Goal: Task Accomplishment & Management: Use online tool/utility

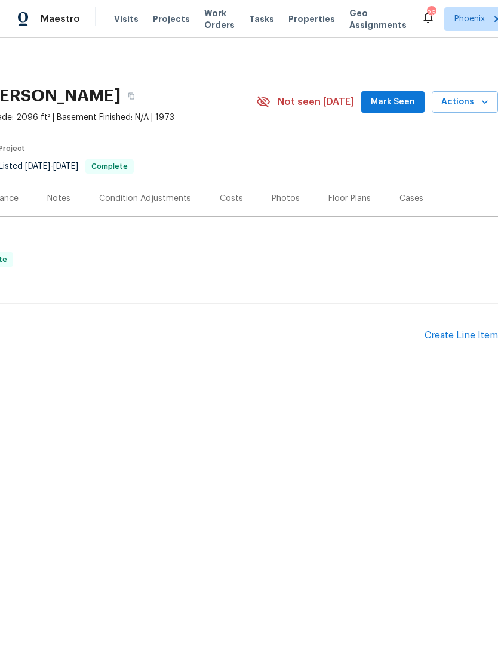
scroll to position [0, 177]
click at [449, 338] on div "Create Line Item" at bounding box center [460, 335] width 73 height 11
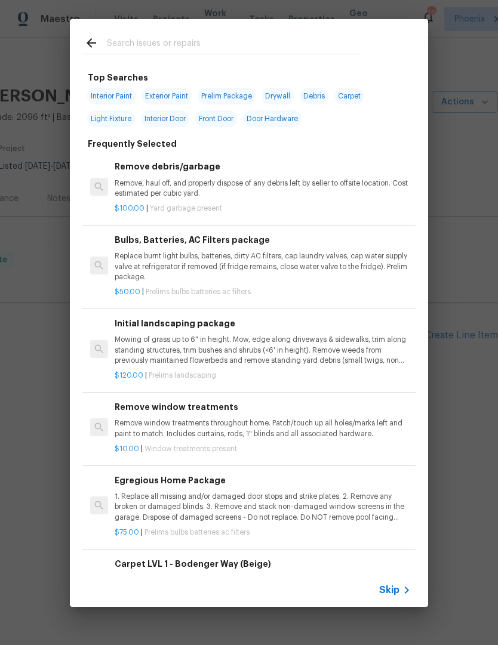
click at [201, 48] on input "text" at bounding box center [233, 45] width 253 height 18
type input "Plumb"
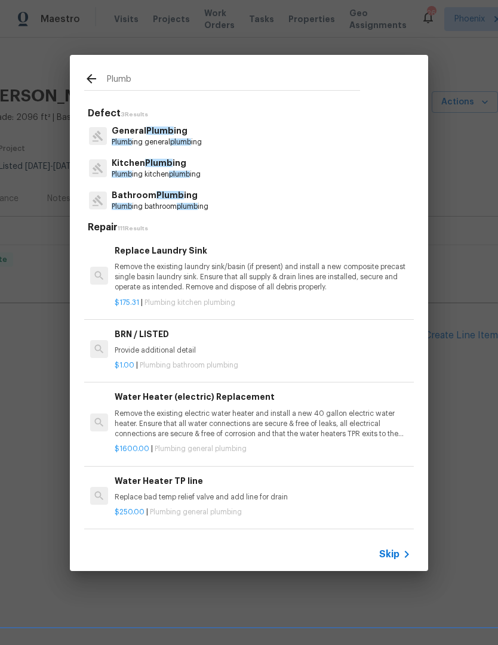
click at [183, 205] on span "plumb" at bounding box center [187, 206] width 21 height 7
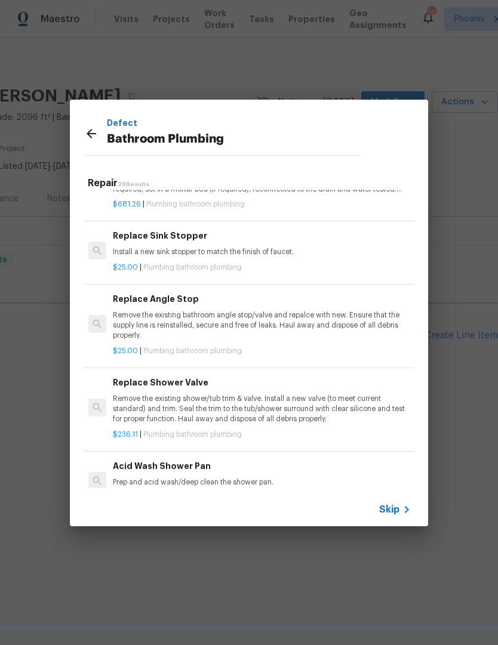
scroll to position [1179, 2]
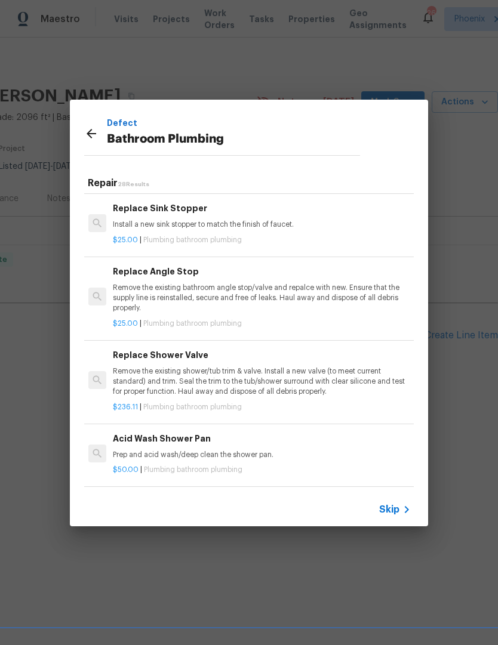
click at [258, 283] on p "Remove the existing bathroom angle stop/valve and repalce with new. Ensure that…" at bounding box center [261, 298] width 296 height 30
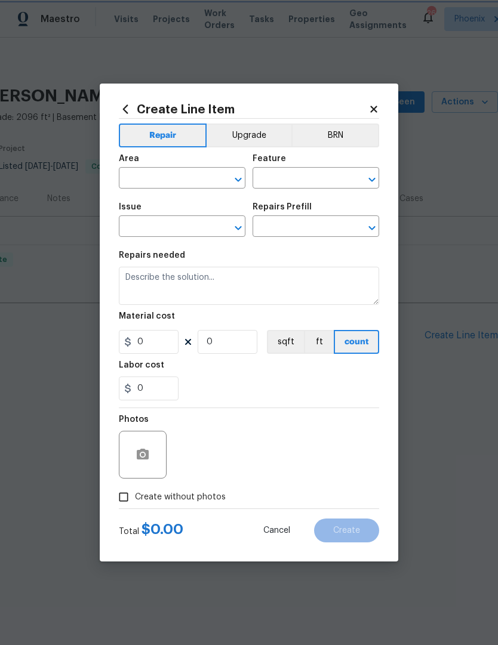
type input "Plumbing"
type input "Bathroom Plumbing"
type input "Replace Angle Stop $25.00"
type textarea "Remove the existing bathroom angle stop/valve and repalce with new. Ensure that…"
type input "25"
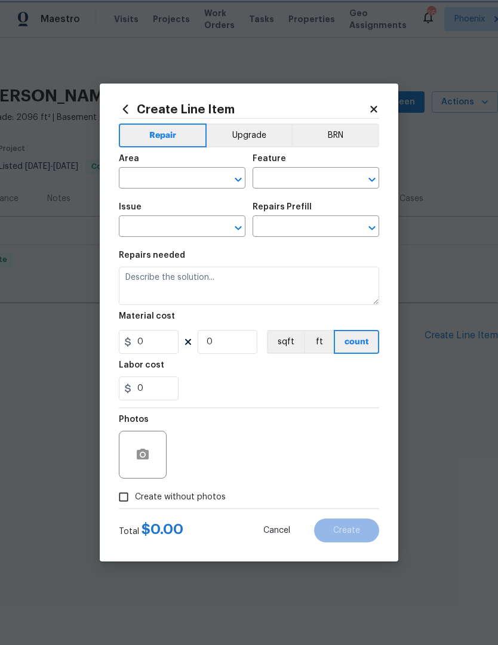
type input "1"
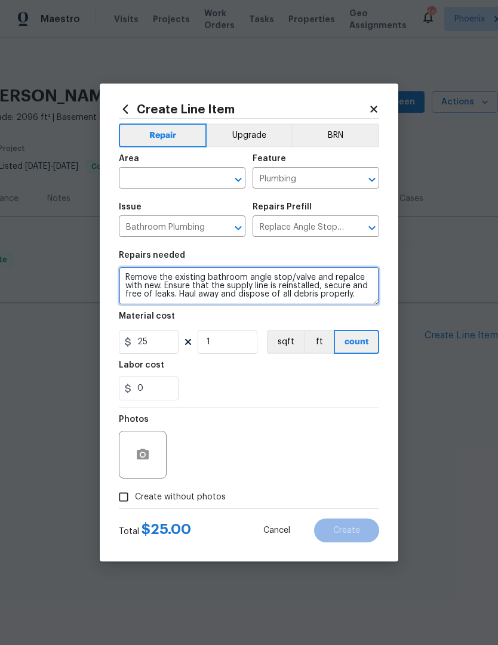
click at [138, 294] on textarea "Remove the existing bathroom angle stop/valve and repalce with new. Ensure that…" at bounding box center [249, 286] width 260 height 38
click at [128, 286] on textarea "Remove the existing bathroom angle stop/valve and repalce with new. Ensure that…" at bounding box center [249, 286] width 260 height 38
type textarea "Leaking angle stop and supply line at master toilet, replace both as needed. Re…"
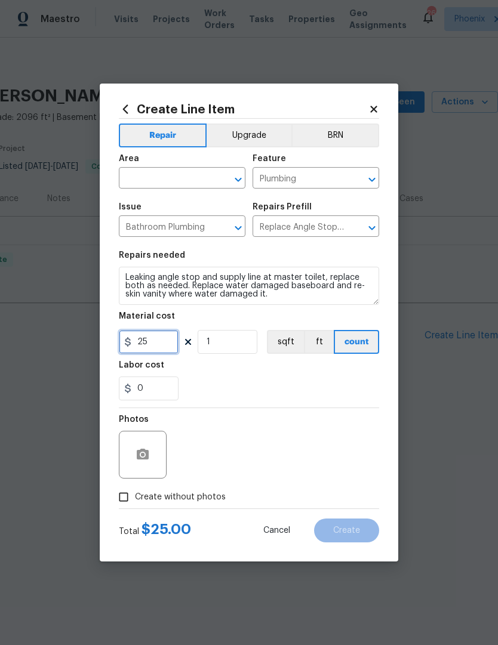
click at [160, 344] on input "25" at bounding box center [149, 342] width 60 height 24
click at [165, 392] on input "0" at bounding box center [149, 389] width 60 height 24
type input "75"
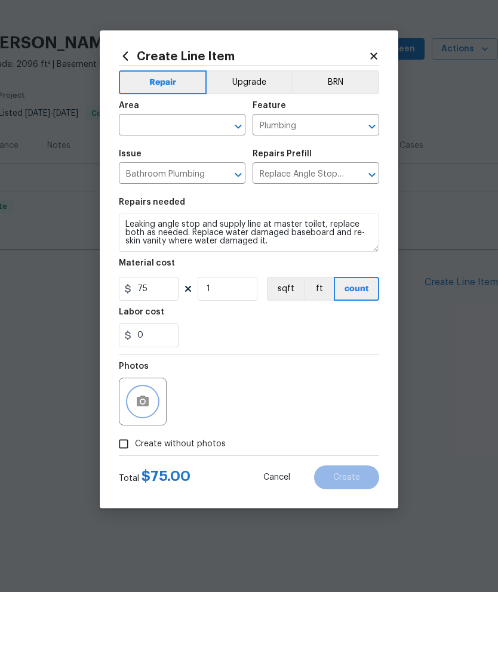
click at [149, 448] on icon "button" at bounding box center [142, 455] width 14 height 14
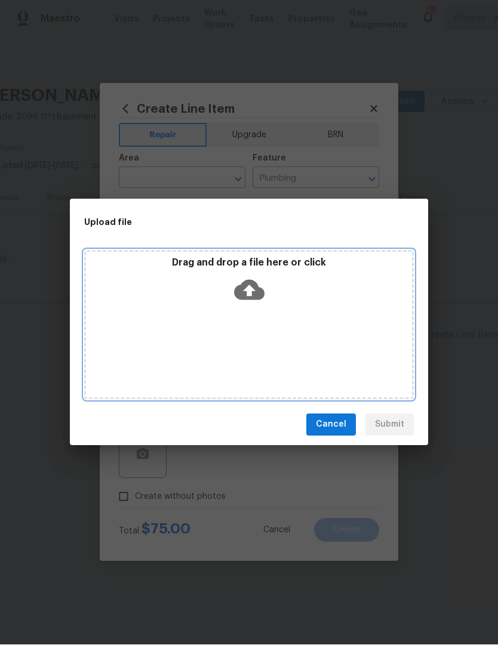
click at [244, 289] on icon at bounding box center [249, 290] width 30 height 20
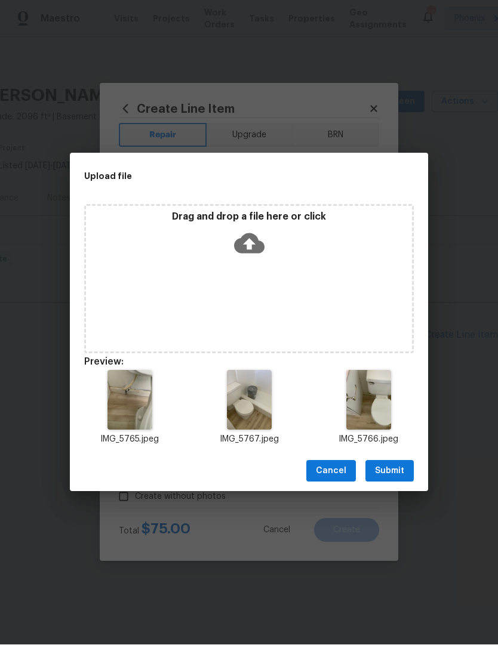
click at [400, 471] on span "Submit" at bounding box center [389, 471] width 29 height 15
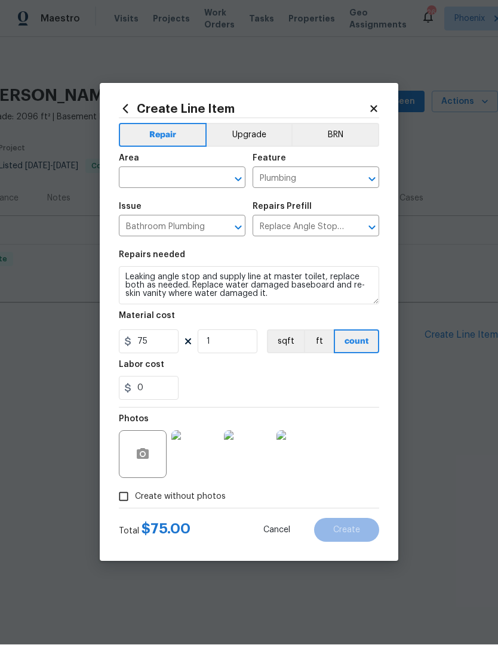
click at [181, 178] on input "text" at bounding box center [165, 179] width 93 height 19
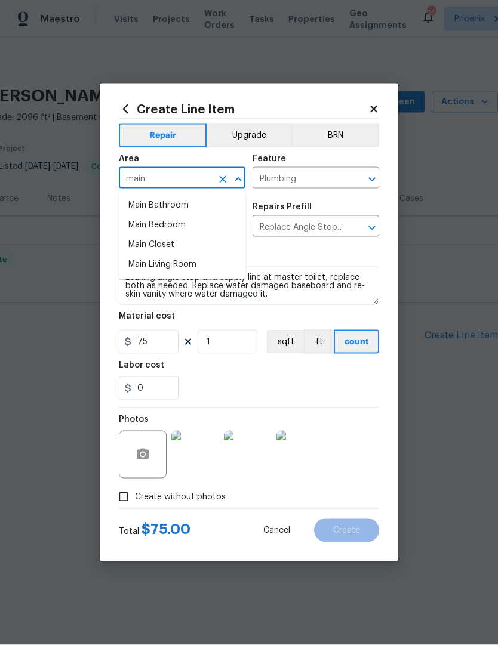
click at [166, 196] on li "Main Bathroom" at bounding box center [182, 206] width 127 height 20
type input "Main Bathroom"
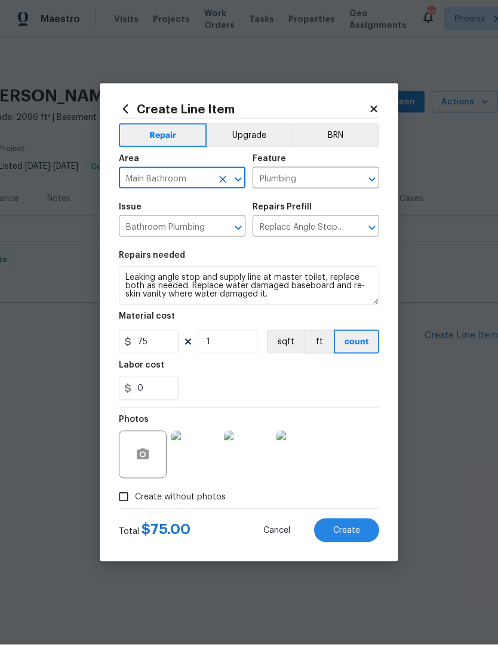
click at [305, 384] on div "0" at bounding box center [249, 389] width 260 height 24
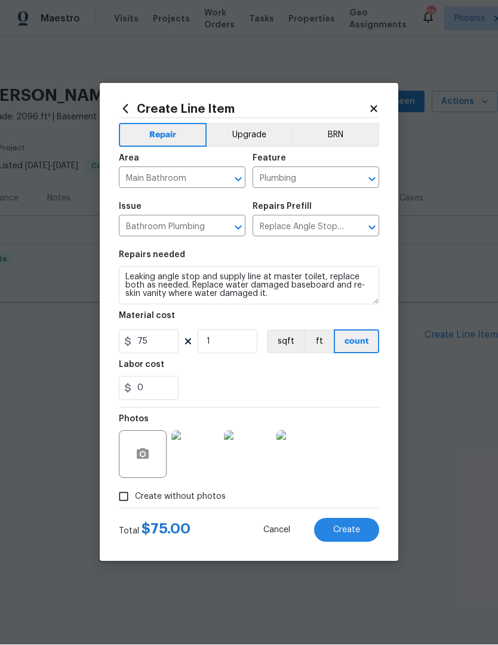
click at [354, 534] on span "Create" at bounding box center [346, 530] width 27 height 9
type input "0"
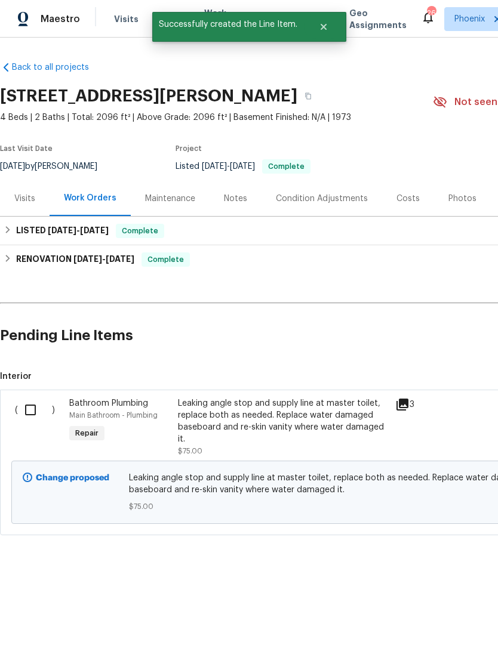
scroll to position [0, 0]
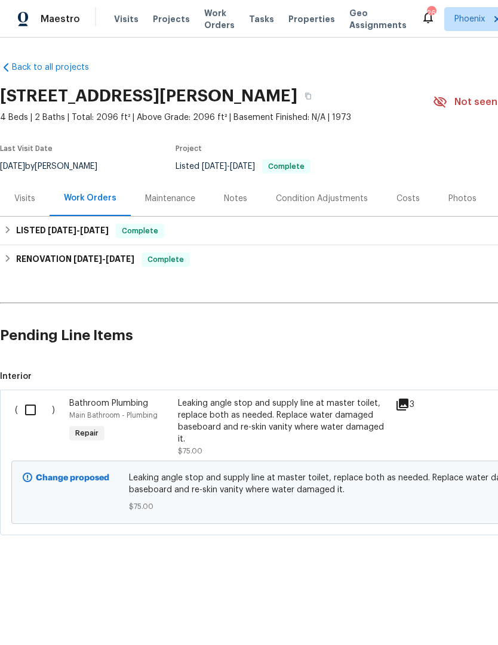
click at [31, 411] on input "checkbox" at bounding box center [35, 409] width 34 height 25
checkbox input "true"
click at [437, 614] on span "Create Work Order" at bounding box center [429, 615] width 79 height 15
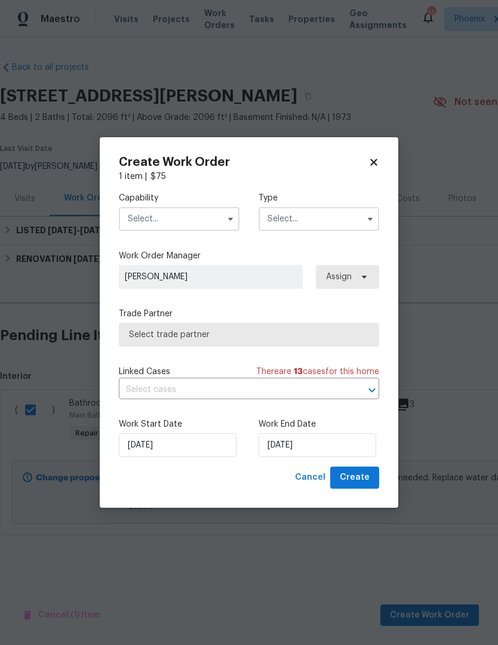
click at [193, 221] on input "text" at bounding box center [179, 219] width 121 height 24
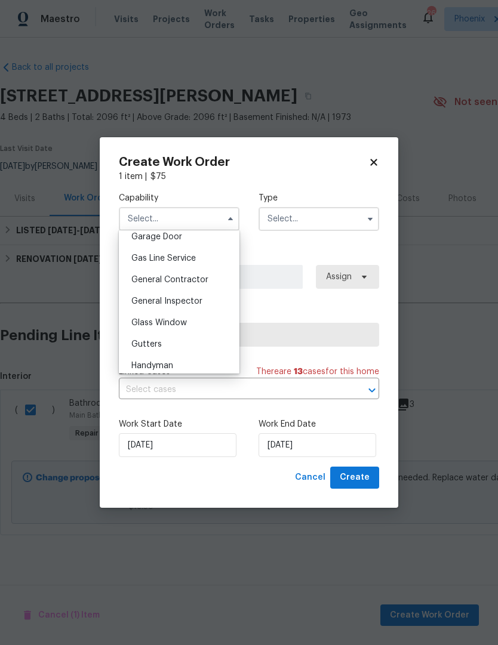
scroll to position [534, 0]
click at [193, 284] on span "General Contractor" at bounding box center [169, 281] width 77 height 8
type input "General Contractor"
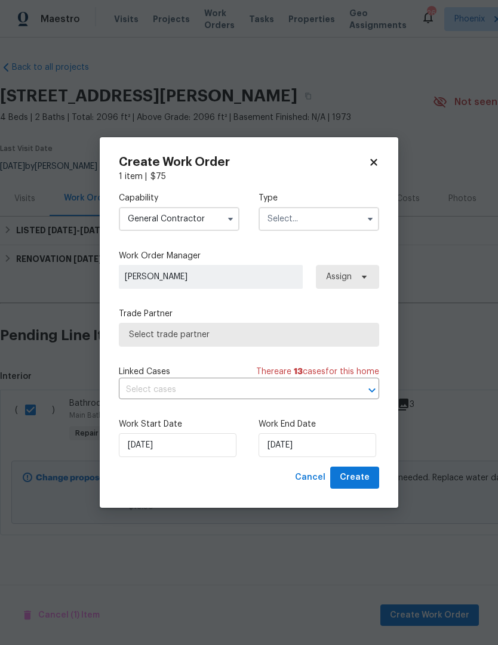
click at [352, 227] on input "text" at bounding box center [318, 219] width 121 height 24
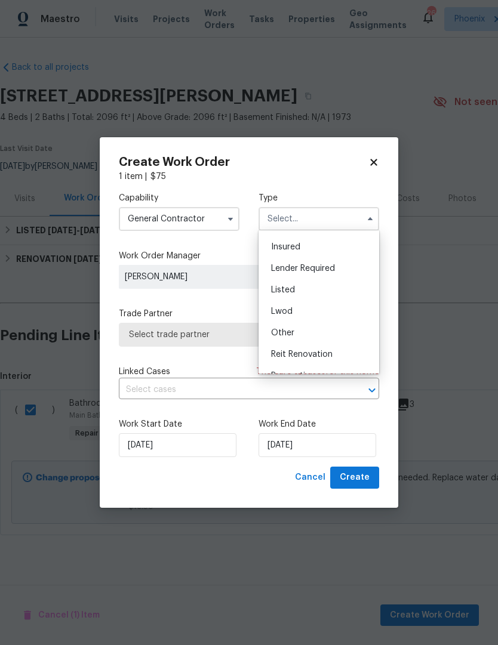
scroll to position [63, 0]
click at [283, 288] on span "Listed" at bounding box center [283, 289] width 24 height 8
type input "Listed"
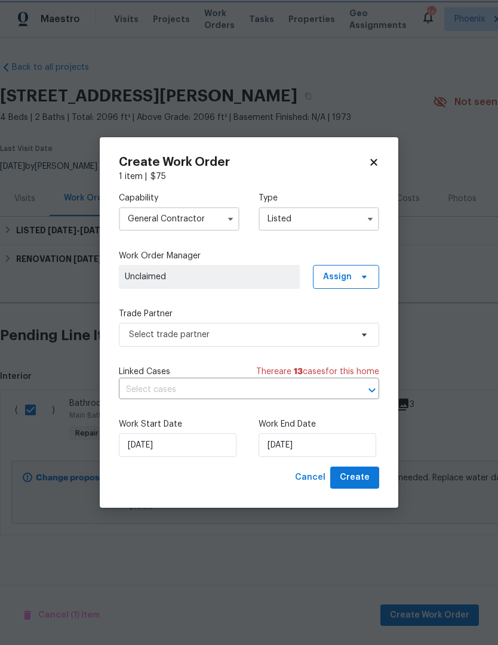
scroll to position [0, 0]
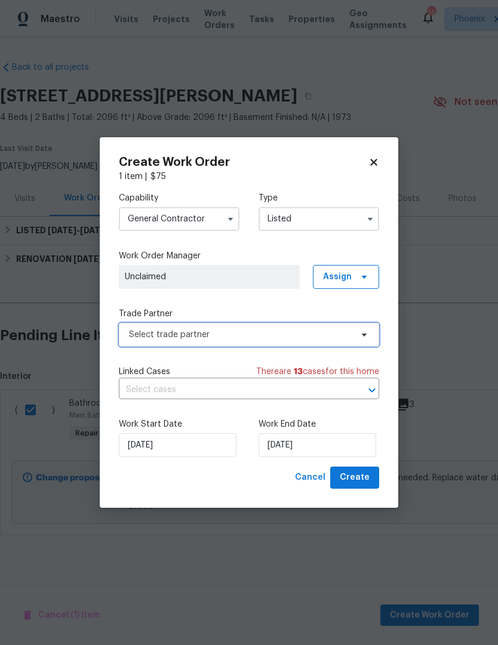
click at [352, 337] on span "Select trade partner" at bounding box center [249, 335] width 260 height 24
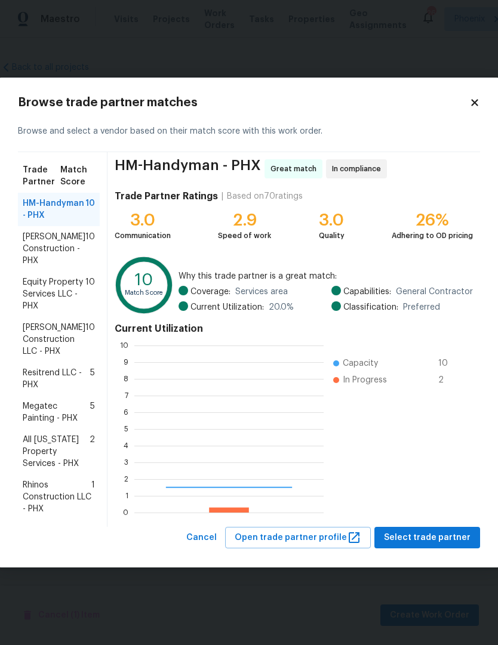
scroll to position [167, 189]
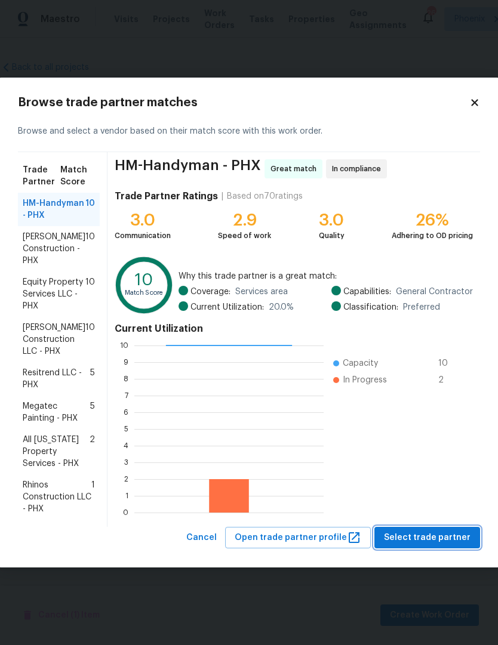
click at [436, 538] on span "Select trade partner" at bounding box center [427, 538] width 87 height 15
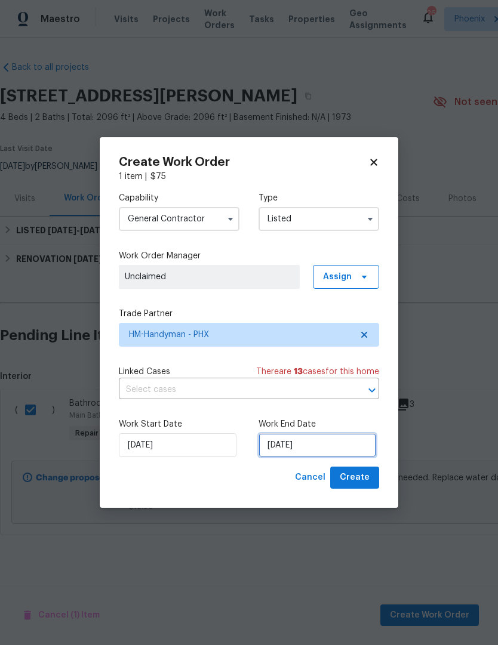
click at [326, 443] on input "[DATE]" at bounding box center [317, 445] width 118 height 24
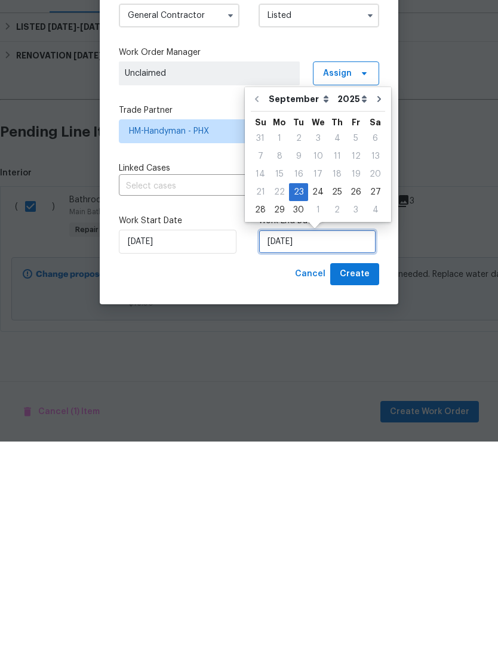
scroll to position [1, 0]
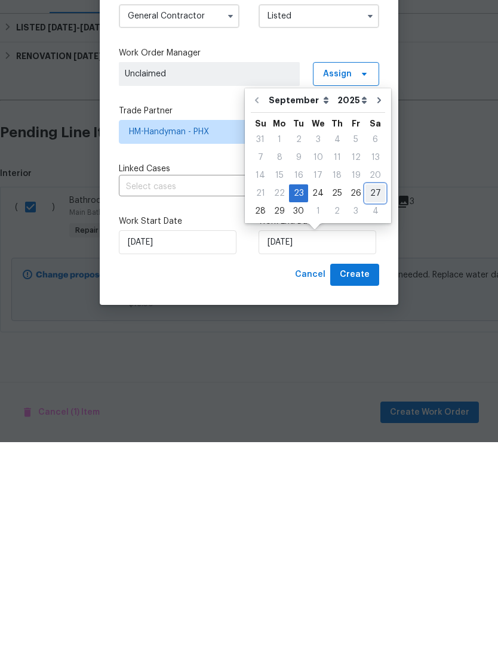
click at [366, 388] on div "27" at bounding box center [375, 396] width 20 height 17
type input "[DATE]"
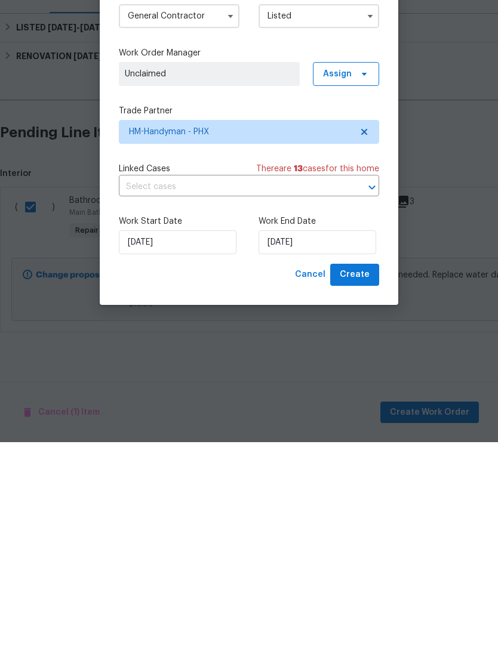
scroll to position [0, 0]
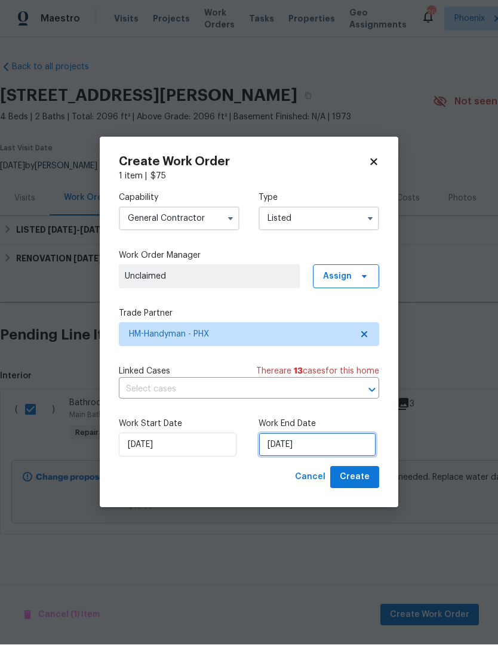
click at [338, 445] on input "[DATE]" at bounding box center [317, 445] width 118 height 24
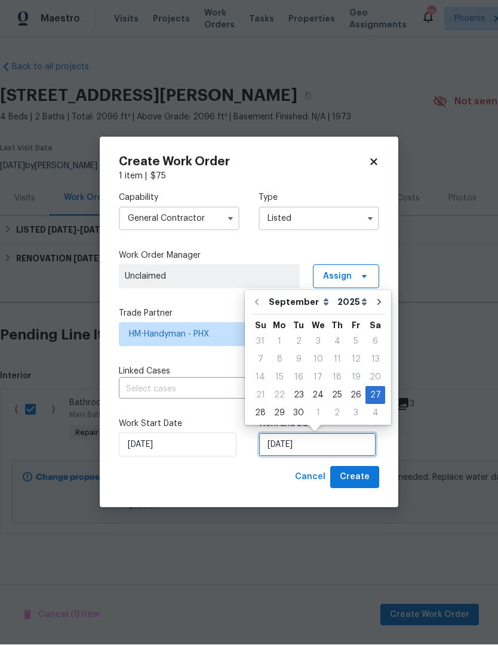
scroll to position [1, 0]
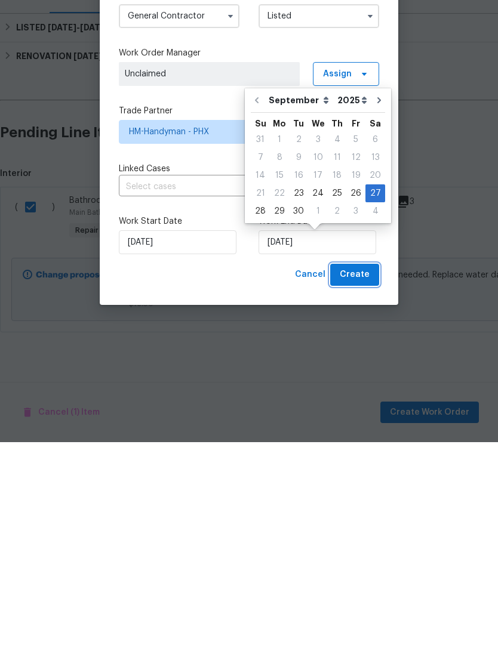
click at [364, 470] on span "Create" at bounding box center [355, 477] width 30 height 15
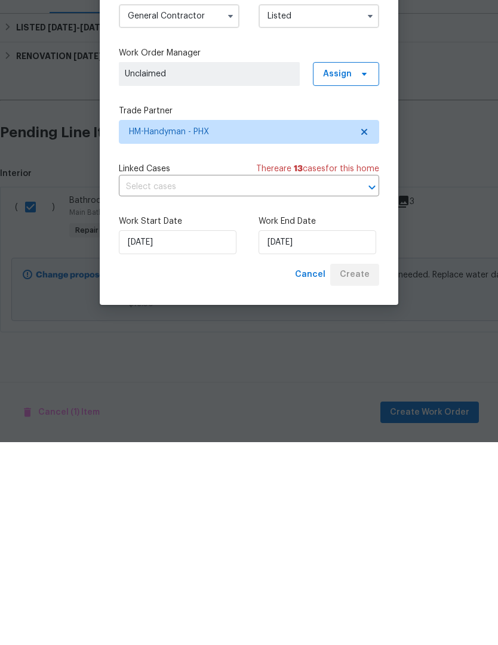
scroll to position [0, 0]
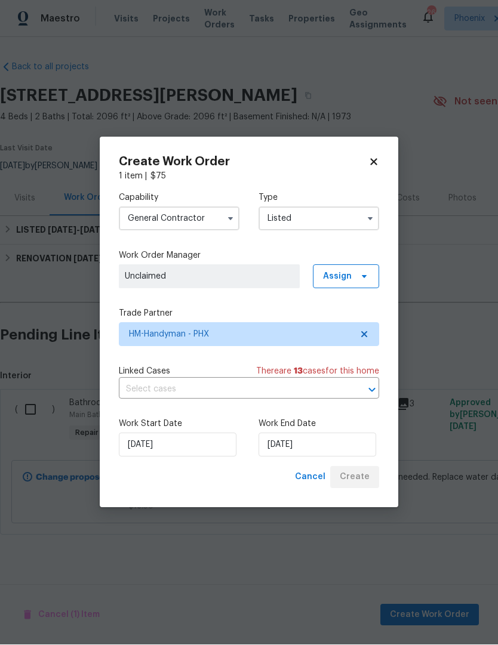
checkbox input "false"
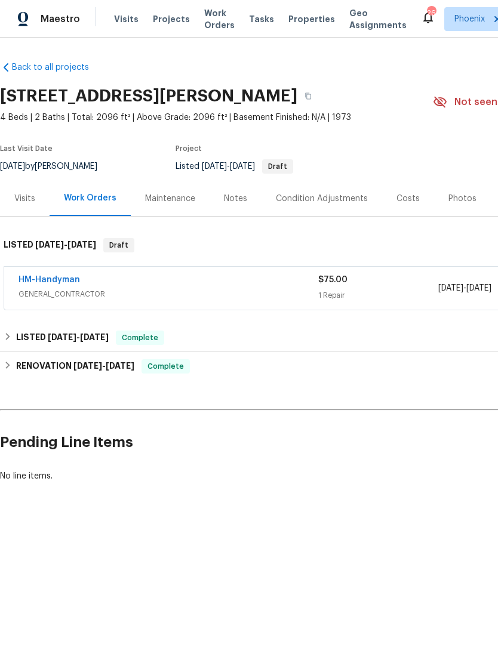
click at [58, 283] on link "HM-Handyman" at bounding box center [49, 280] width 61 height 8
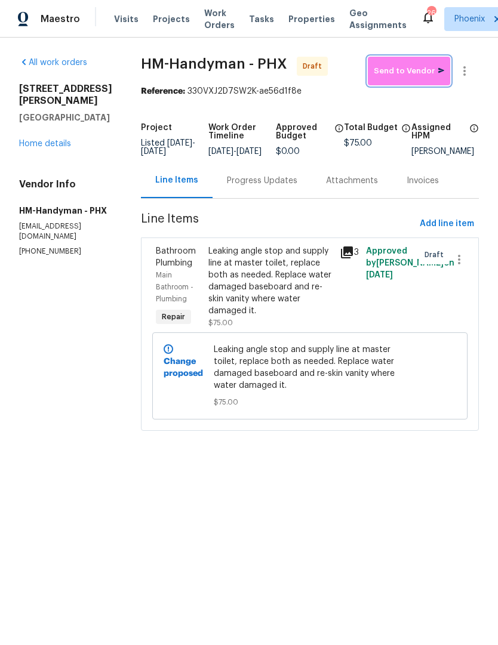
click at [422, 73] on span "Send to Vendor" at bounding box center [409, 71] width 70 height 14
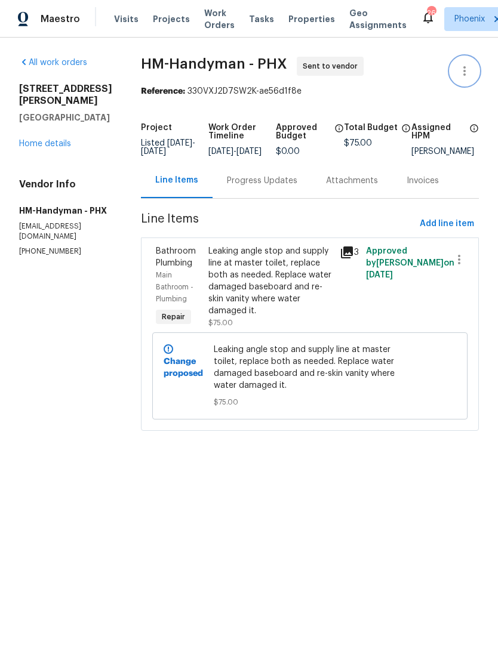
click at [466, 66] on icon "button" at bounding box center [464, 71] width 14 height 14
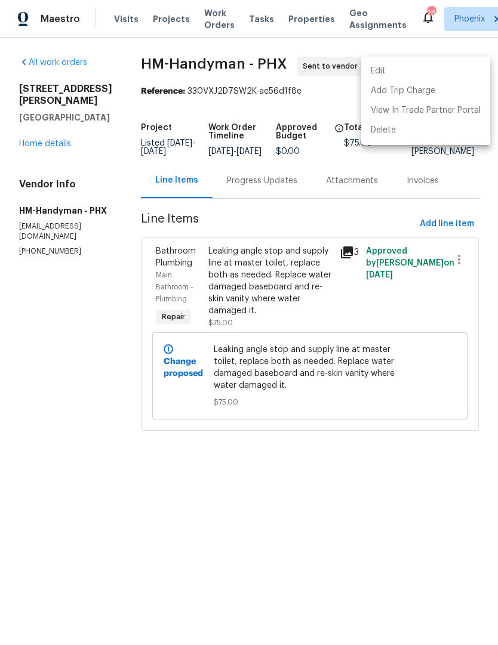
click at [72, 489] on div at bounding box center [249, 322] width 498 height 645
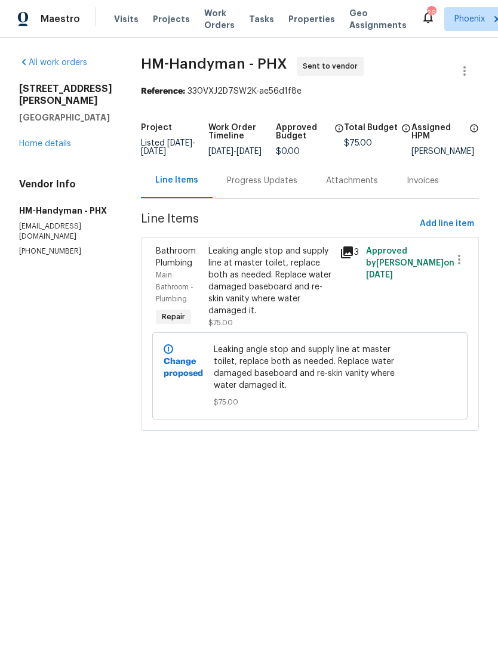
click at [26, 123] on div "7616 E Mawson Rd Mesa, AZ 85207 Home details" at bounding box center [65, 116] width 93 height 67
click at [36, 140] on link "Home details" at bounding box center [45, 144] width 52 height 8
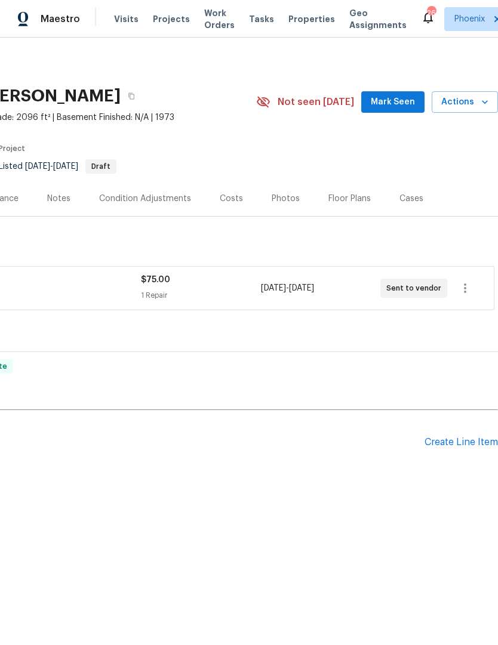
scroll to position [0, 177]
click at [223, 209] on div "Costs" at bounding box center [231, 198] width 52 height 35
